Goal: Task Accomplishment & Management: Use online tool/utility

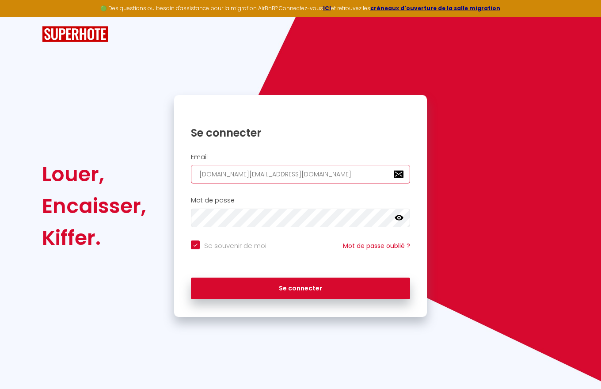
type input "[DOMAIN_NAME][EMAIL_ADDRESS][DOMAIN_NAME]"
checkbox input "true"
type input "[DOMAIN_NAME][EMAIL_ADDRESS][DOMAIN_NAME]"
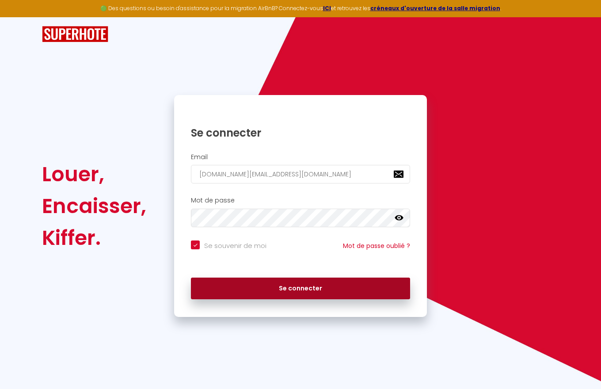
click at [301, 288] on button "Se connecter" at bounding box center [300, 289] width 219 height 22
checkbox input "true"
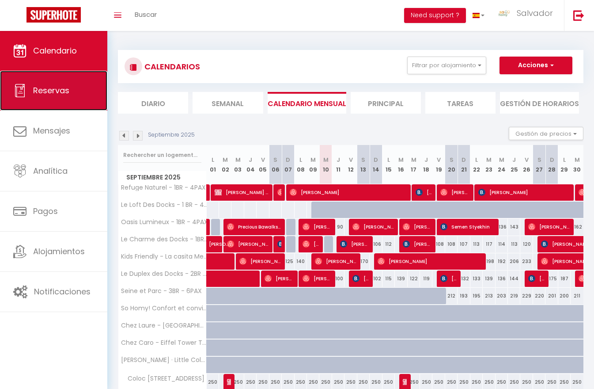
click at [53, 91] on span "Reservas" at bounding box center [51, 90] width 36 height 11
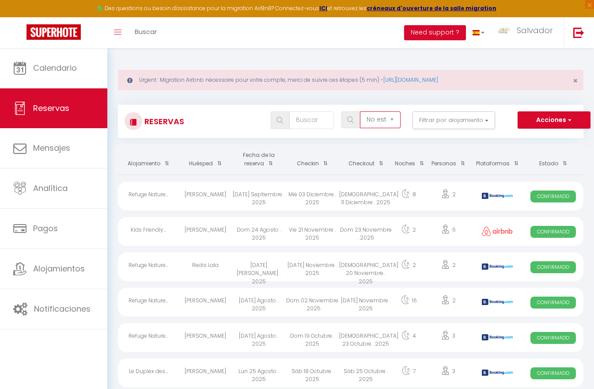
select select "all"
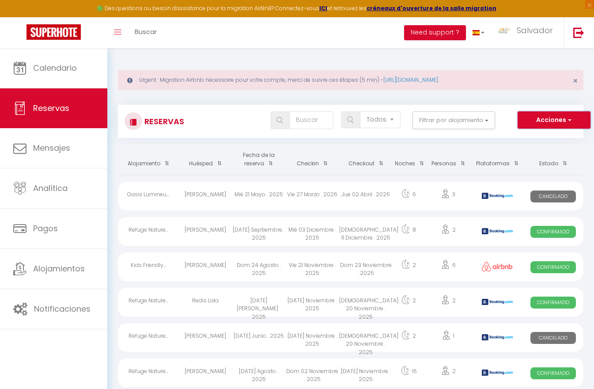
click at [554, 120] on button "Acciones" at bounding box center [554, 120] width 73 height 18
click at [545, 151] on link "Exportar las reservas" at bounding box center [545, 150] width 92 height 11
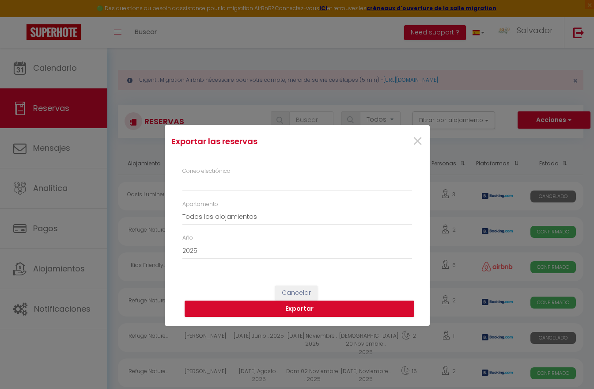
type input "[DOMAIN_NAME][EMAIL_ADDRESS][DOMAIN_NAME]"
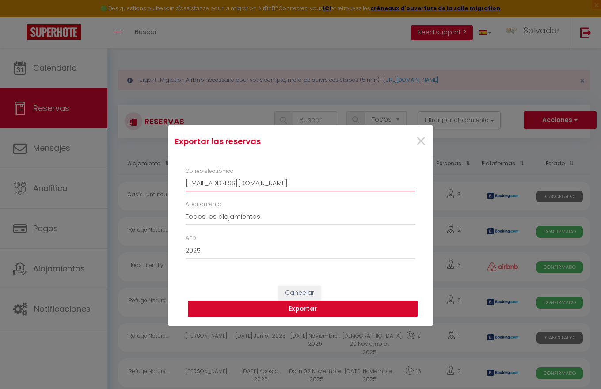
type input "[EMAIL_ADDRESS][DOMAIN_NAME]"
click at [303, 308] on button "Exportar" at bounding box center [303, 309] width 230 height 17
